Goal: Task Accomplishment & Management: Manage account settings

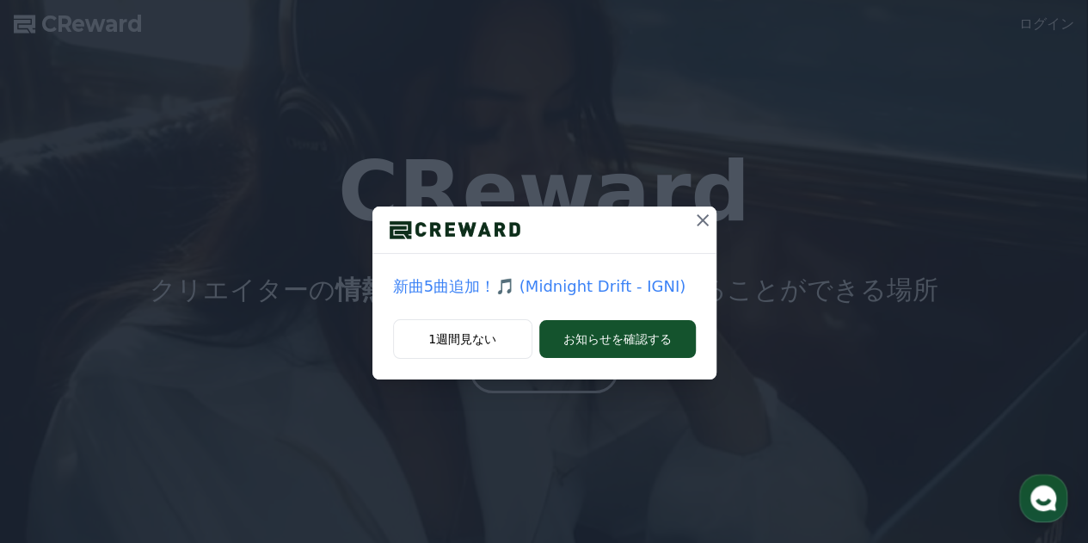
click at [695, 224] on icon at bounding box center [702, 220] width 21 height 21
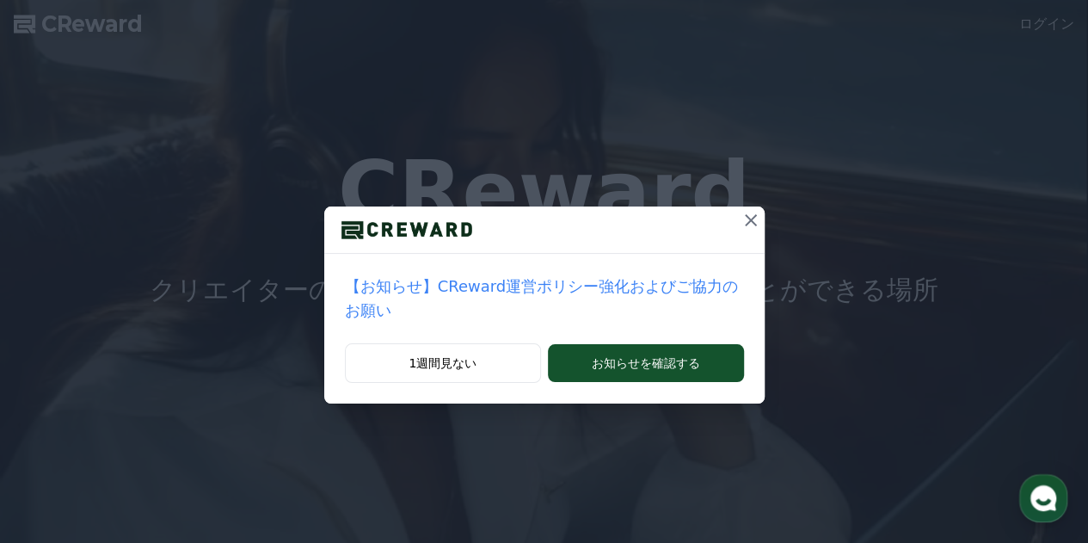
click at [740, 227] on icon at bounding box center [750, 220] width 21 height 21
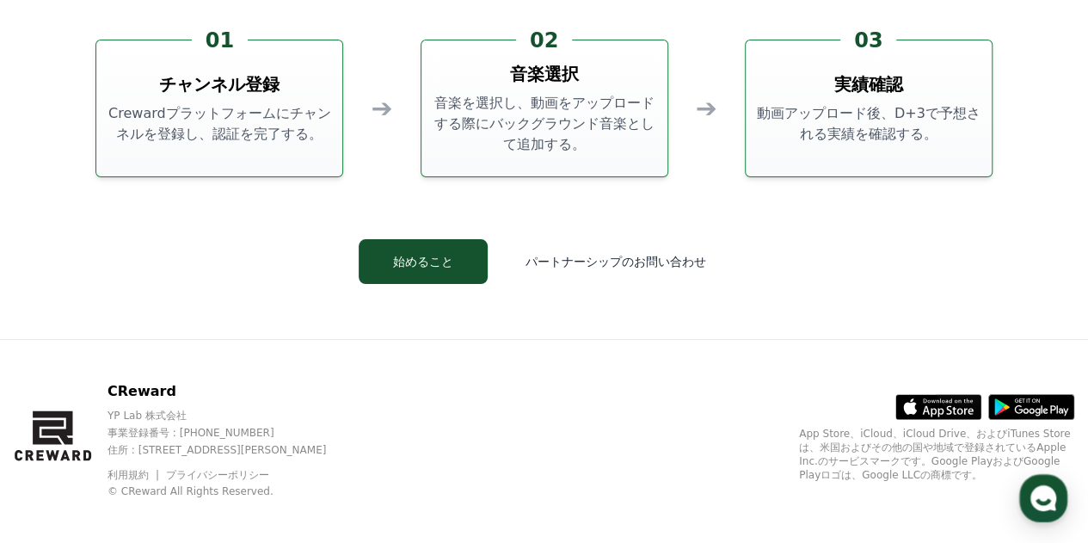
scroll to position [4650, 0]
click at [463, 237] on div "CReward Creward Music の使い方 01 チャンネル登録 Crewardプラットフォームにチャンネルを登録し、認証を完了する。 ➔ 02 音…" at bounding box center [544, 78] width 1032 height 519
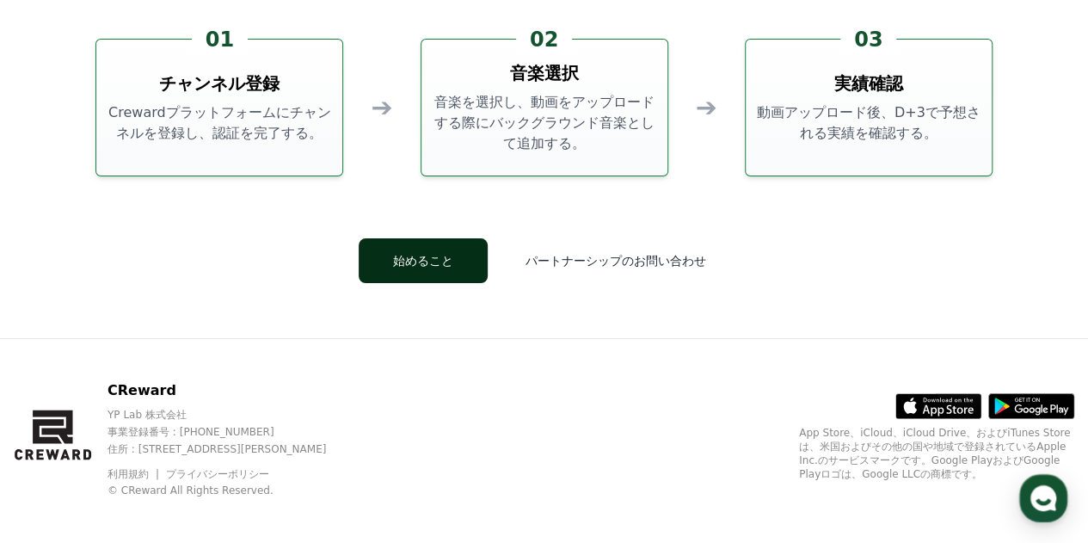
click at [454, 248] on button "始めること" at bounding box center [423, 260] width 129 height 45
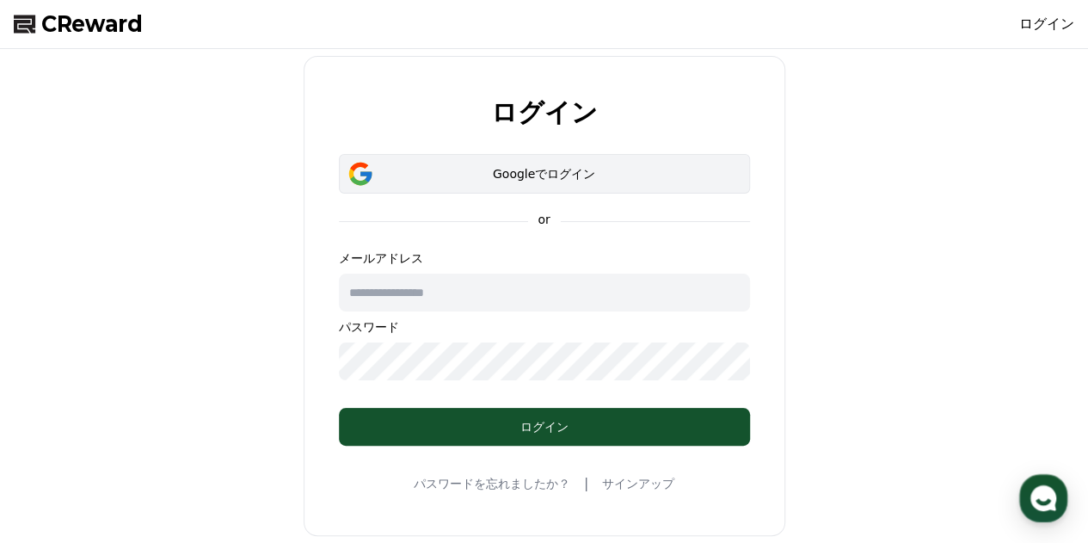
click at [556, 166] on div "Googleでログイン" at bounding box center [544, 173] width 361 height 17
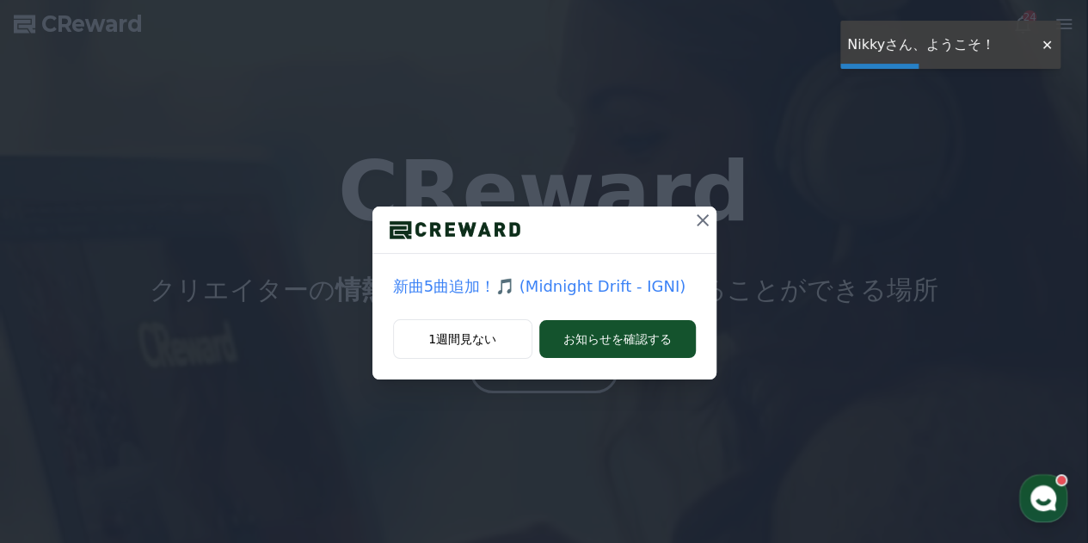
click at [696, 223] on icon at bounding box center [702, 220] width 21 height 21
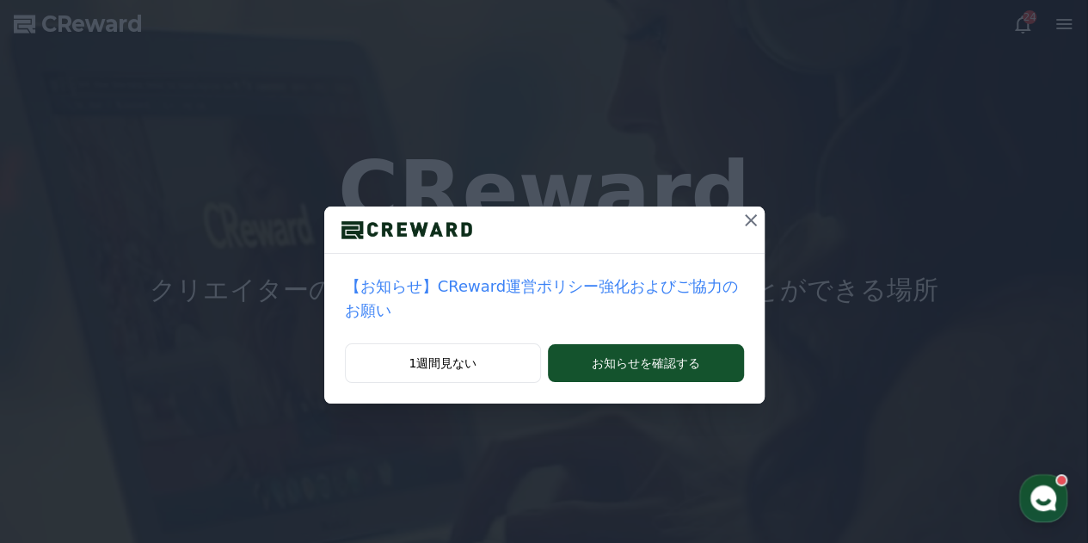
drag, startPoint x: 1043, startPoint y: 45, endPoint x: 361, endPoint y: -9, distance: 684.1
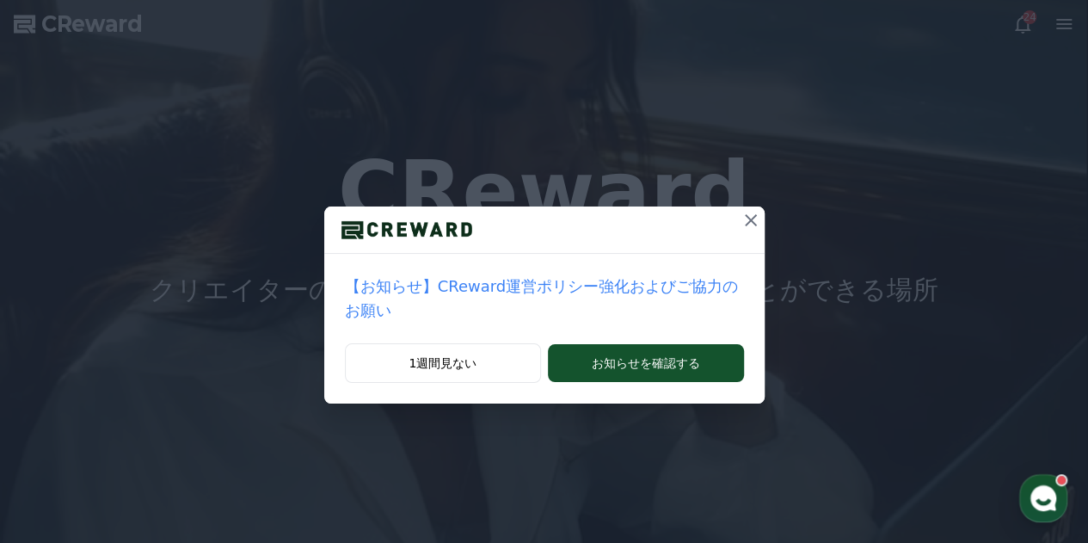
click at [739, 230] on button at bounding box center [751, 220] width 28 height 28
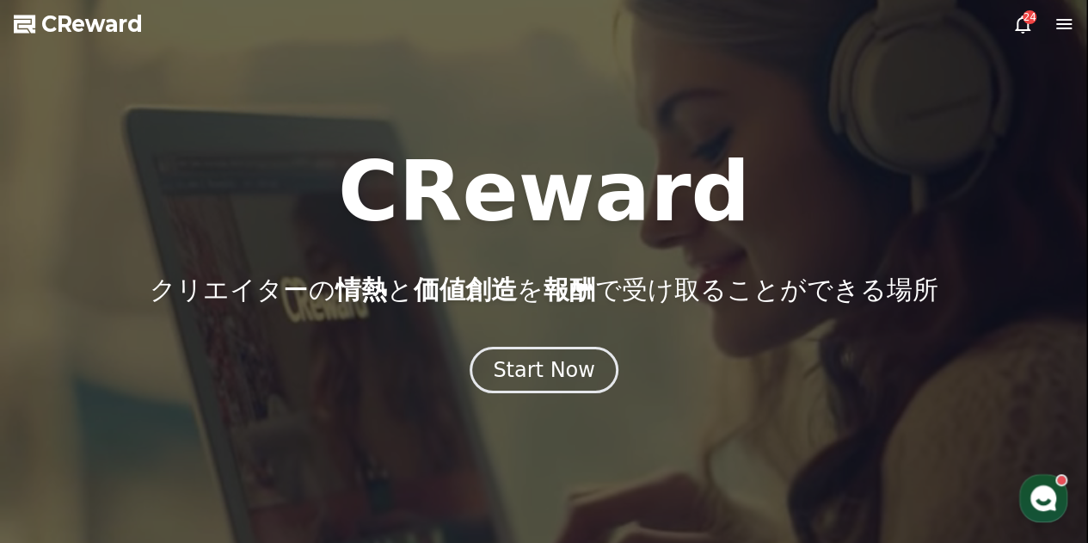
click at [857, 200] on div "CReward クリエイターの 情熱 と 価値創造 を 報酬 で受け取ることができる場所" at bounding box center [544, 228] width 1088 height 155
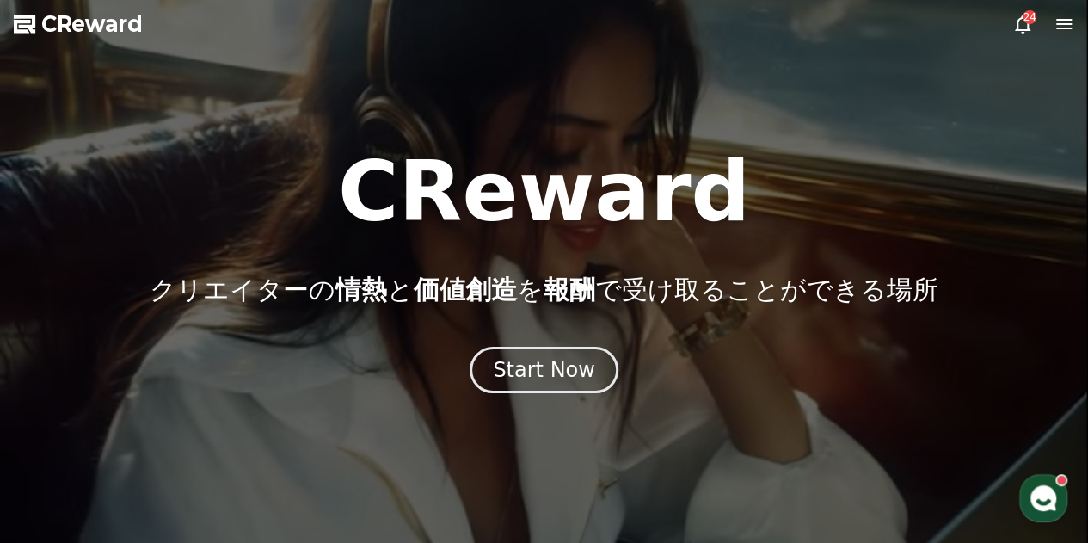
click at [1016, 30] on icon at bounding box center [1022, 24] width 15 height 18
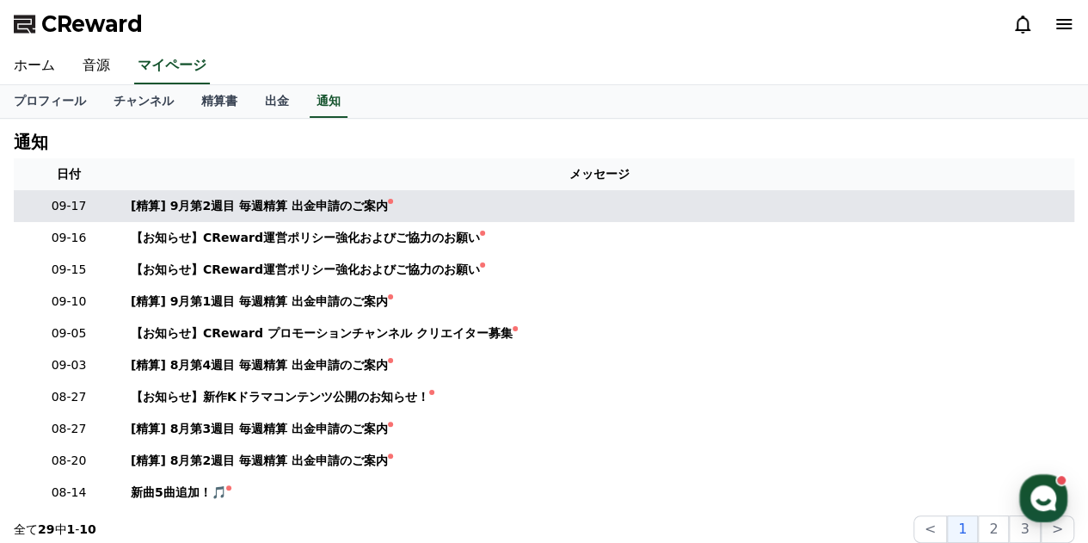
click at [331, 216] on td "[精算] 9月第2週目 毎週精算 出金申請のご案内" at bounding box center [599, 206] width 950 height 32
click at [337, 202] on div "[精算] 9月第2週目 毎週精算 出金申請のご案内" at bounding box center [259, 206] width 257 height 18
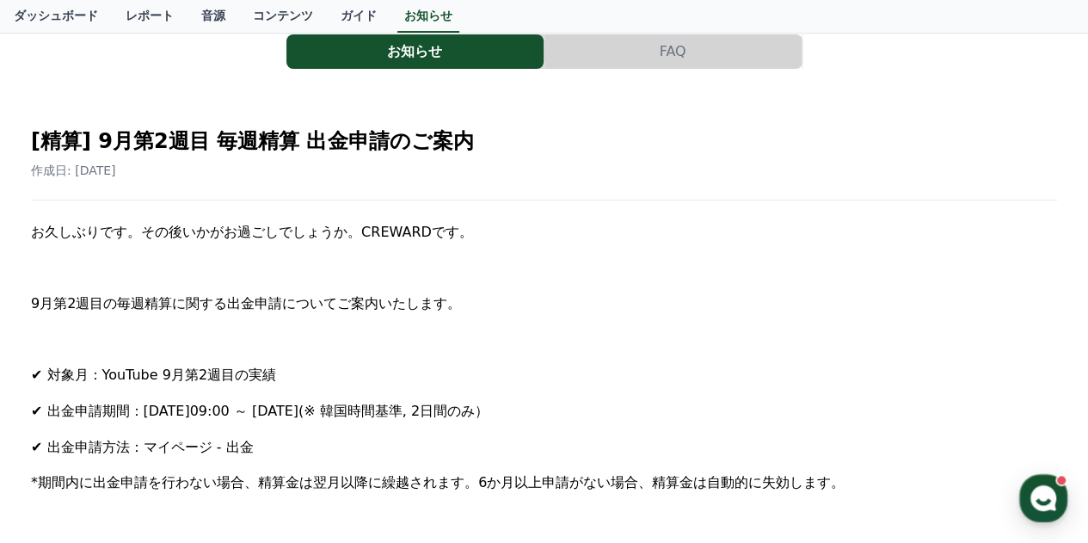
scroll to position [115, 0]
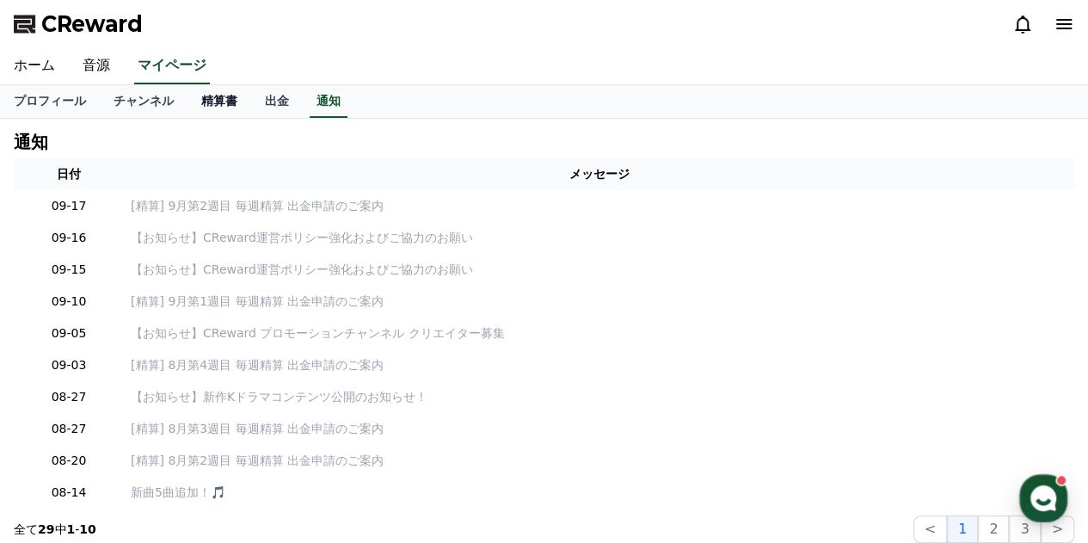
click at [197, 107] on link "精算書" at bounding box center [219, 101] width 64 height 33
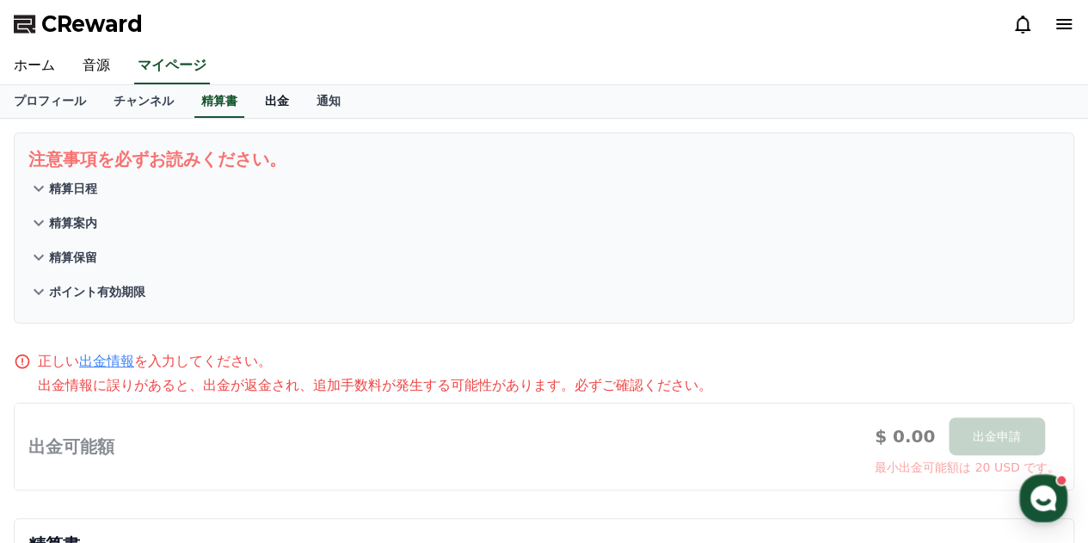
click at [251, 104] on link "出金" at bounding box center [277, 101] width 52 height 33
click at [55, 92] on link "プロフィール" at bounding box center [50, 101] width 100 height 33
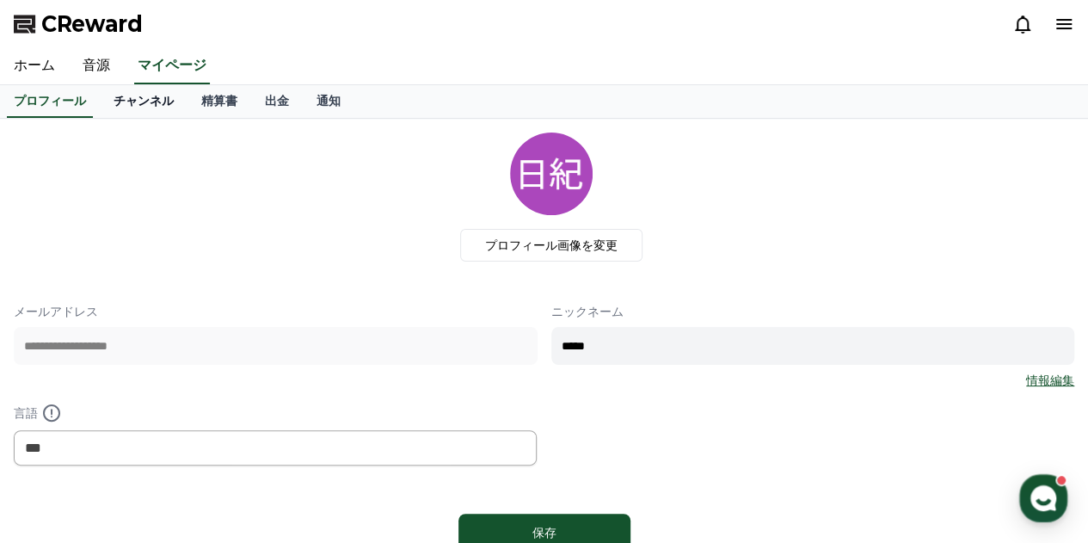
click at [114, 93] on link "チャンネル" at bounding box center [144, 101] width 88 height 33
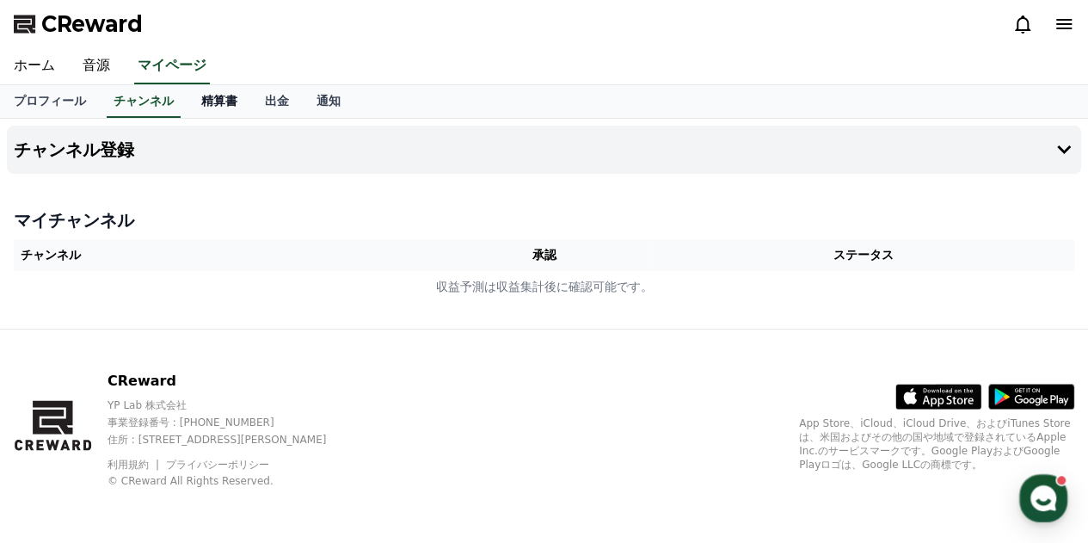
click at [200, 115] on link "精算書" at bounding box center [219, 101] width 64 height 33
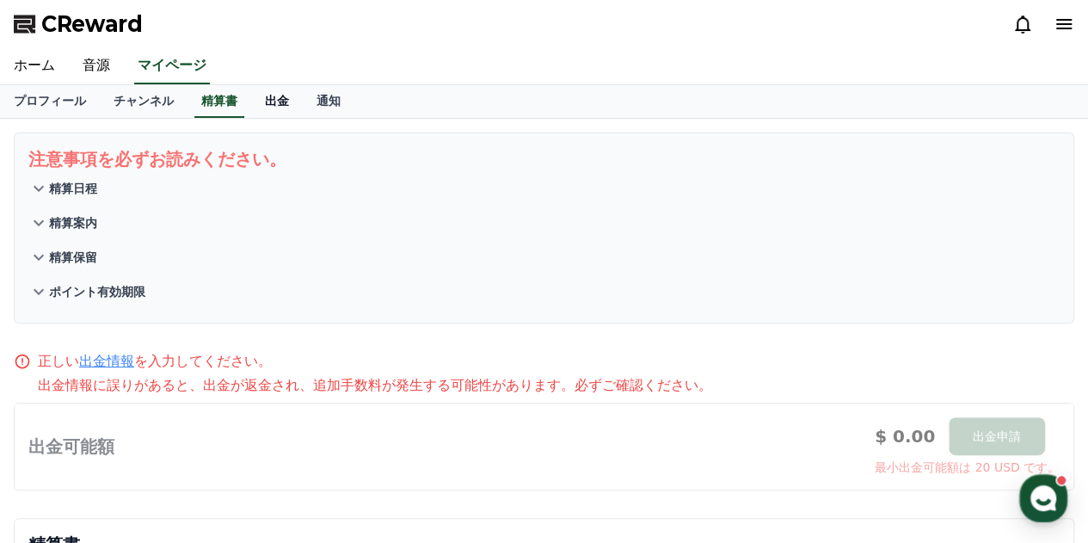
click at [255, 92] on link "出金" at bounding box center [277, 101] width 52 height 33
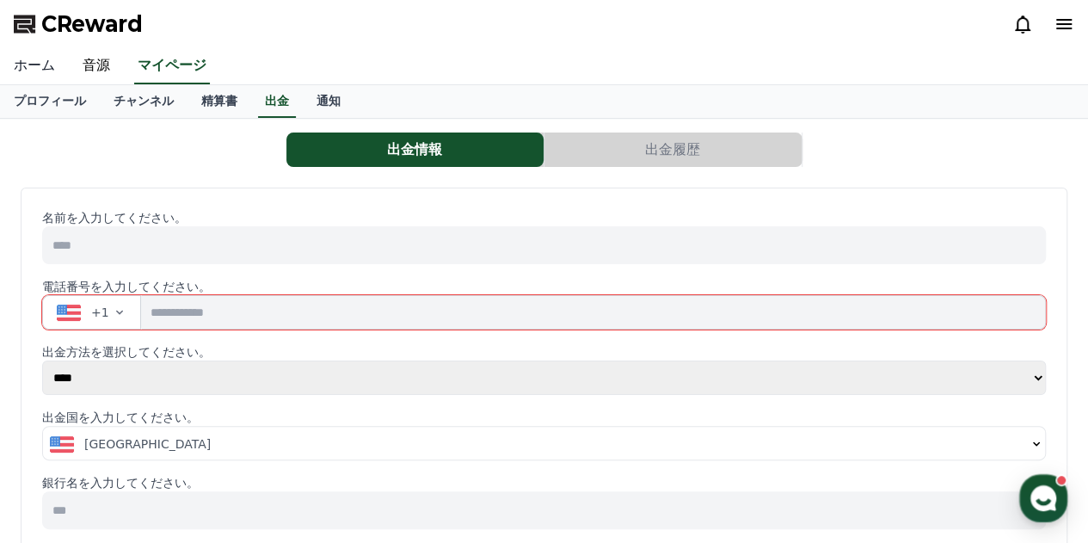
click at [34, 62] on link "ホーム" at bounding box center [34, 66] width 69 height 36
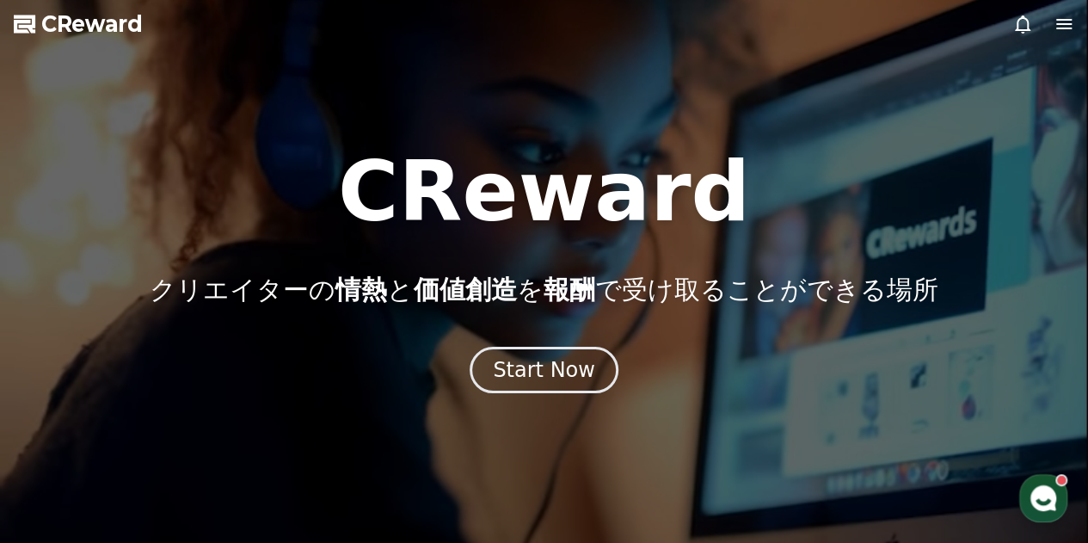
click at [1070, 21] on icon at bounding box center [1064, 24] width 21 height 21
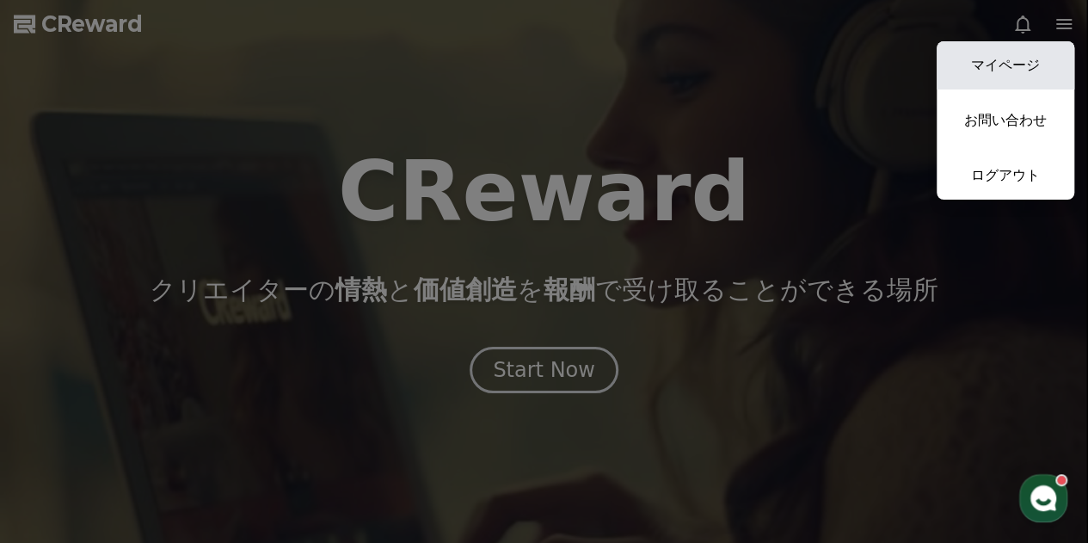
click at [1044, 71] on link "マイページ" at bounding box center [1006, 65] width 138 height 48
